Goal: Information Seeking & Learning: Learn about a topic

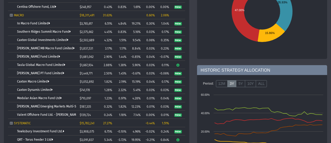
scroll to position [225, 0]
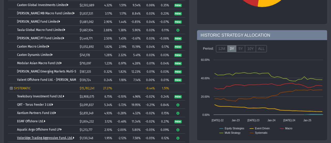
click at [37, 136] on link "Voloridge Trading Aggressive Fund, Ltd." at bounding box center [45, 138] width 57 height 4
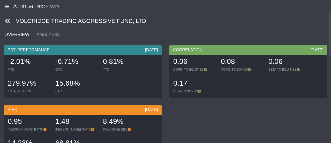
click at [6, 21] on icon at bounding box center [8, 21] width 6 height 6
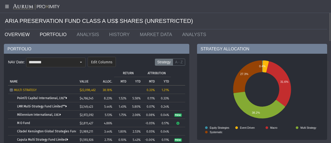
click at [24, 35] on link "OVERVIEW" at bounding box center [18, 34] width 35 height 10
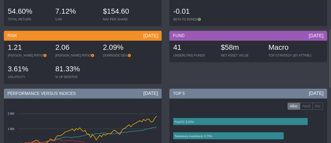
scroll to position [71, 0]
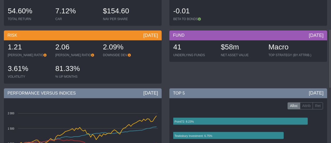
drag, startPoint x: 78, startPoint y: 70, endPoint x: 50, endPoint y: 68, distance: 28.0
click at [50, 68] on div "1.21 [PERSON_NAME] RATIO 2.06 [PERSON_NAME] RATIO 2.09% DOWNSIDE DEV. 3.61% VOL…" at bounding box center [82, 61] width 155 height 43
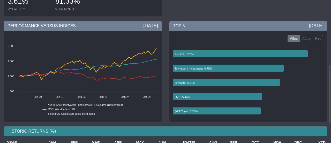
scroll to position [203, 0]
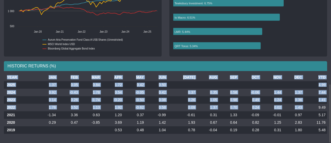
drag, startPoint x: 315, startPoint y: 106, endPoint x: 328, endPoint y: 106, distance: 12.9
click at [328, 106] on div "YEAR JAN FEB MAR APR MAY JUN [DATE] AUG SEP OCT NOV DEC YTD 2025 1.37 0.05 0.84…" at bounding box center [165, 105] width 331 height 64
click at [325, 114] on td "5.17" at bounding box center [316, 115] width 24 height 8
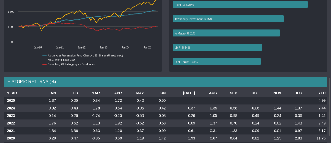
scroll to position [188, 0]
drag, startPoint x: 316, startPoint y: 114, endPoint x: 327, endPoint y: 114, distance: 10.1
click at [327, 114] on td "1.41" at bounding box center [316, 115] width 24 height 8
drag, startPoint x: 122, startPoint y: 97, endPoint x: 117, endPoint y: 98, distance: 5.9
click at [117, 98] on td "1.72" at bounding box center [113, 100] width 22 height 8
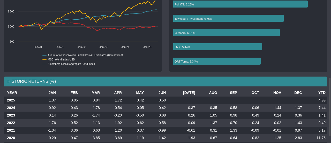
click at [124, 100] on td "1.72" at bounding box center [113, 100] width 22 height 8
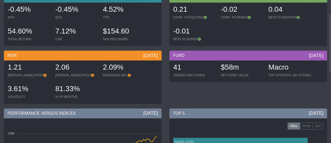
scroll to position [0, 0]
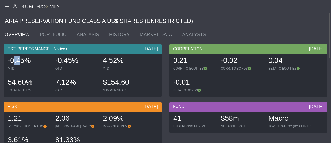
drag, startPoint x: 22, startPoint y: 60, endPoint x: 16, endPoint y: 60, distance: 6.2
click at [16, 60] on span "-0.45%" at bounding box center [19, 60] width 23 height 8
click at [37, 64] on div "-0.45%" at bounding box center [29, 60] width 42 height 11
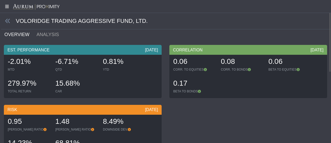
click at [4, 6] on icon at bounding box center [6, 6] width 13 height 4
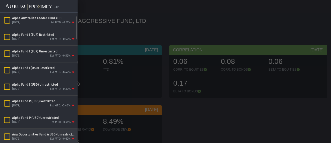
scroll to position [18, 0]
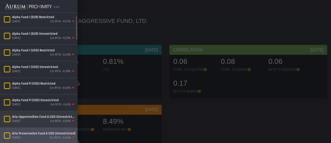
click at [33, 118] on div "Aria Opportunities Fund A USD (Unrestricted) [DATE] Est MTD: -0.62%" at bounding box center [43, 119] width 63 height 9
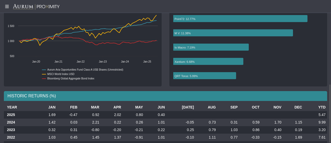
scroll to position [203, 0]
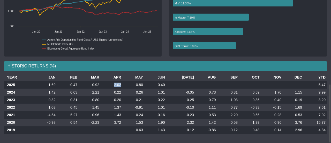
drag, startPoint x: 117, startPoint y: 84, endPoint x: 125, endPoint y: 83, distance: 8.4
click at [123, 83] on td "2.02" at bounding box center [112, 85] width 22 height 8
click at [123, 91] on td "0.22" at bounding box center [112, 92] width 22 height 8
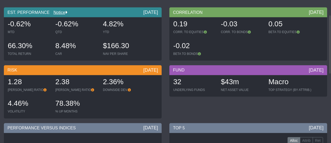
scroll to position [0, 0]
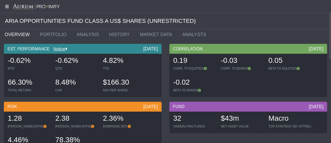
click at [8, 7] on icon at bounding box center [6, 6] width 13 height 4
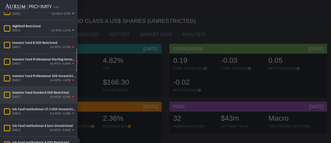
scroll to position [192, 0]
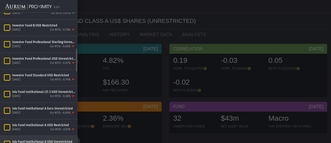
click at [33, 140] on div "Isis Fund Institutional A USD Unrestricted" at bounding box center [43, 141] width 63 height 4
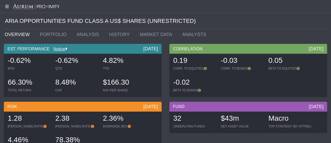
scroll to position [192, 0]
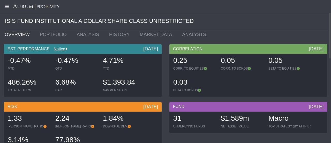
click at [19, 37] on link "OVERVIEW" at bounding box center [18, 34] width 35 height 10
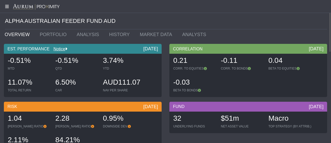
click at [7, 7] on icon at bounding box center [6, 6] width 13 height 4
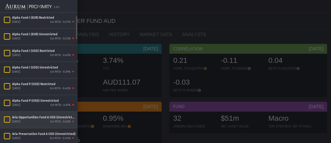
scroll to position [17, 0]
click at [30, 118] on div "Aria Opportunities Fund A USD (Unrestricted)" at bounding box center [43, 117] width 63 height 4
